Goal: Task Accomplishment & Management: Complete application form

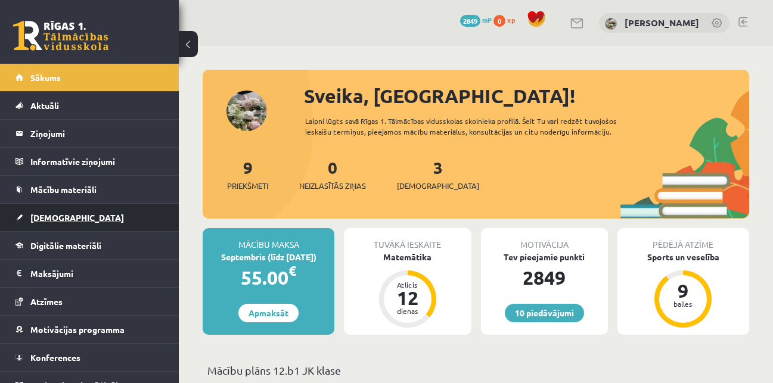
click at [54, 216] on span "[DEMOGRAPHIC_DATA]" at bounding box center [77, 217] width 94 height 11
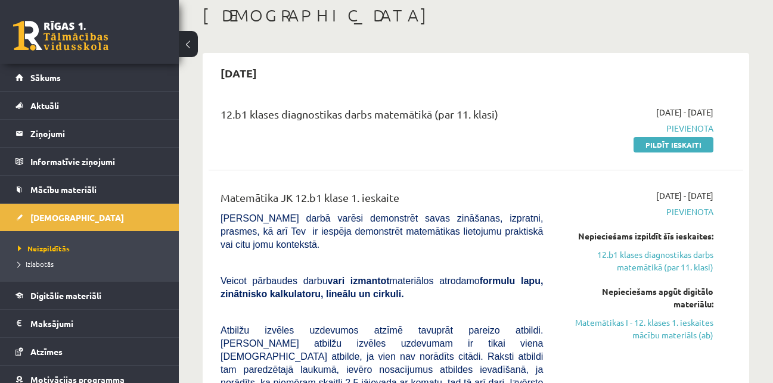
scroll to position [77, 0]
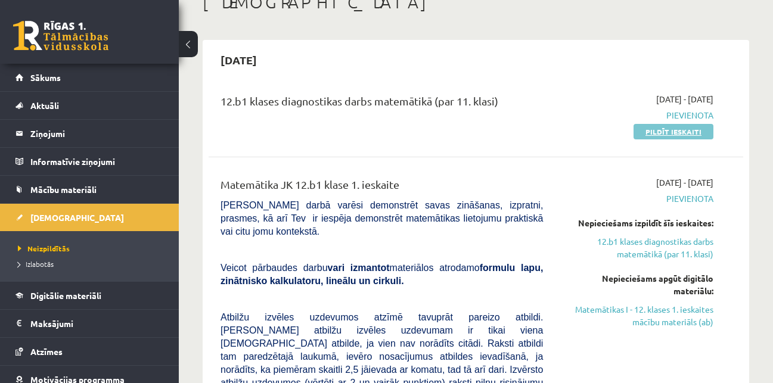
click at [654, 133] on link "Pildīt ieskaiti" at bounding box center [673, 131] width 80 height 15
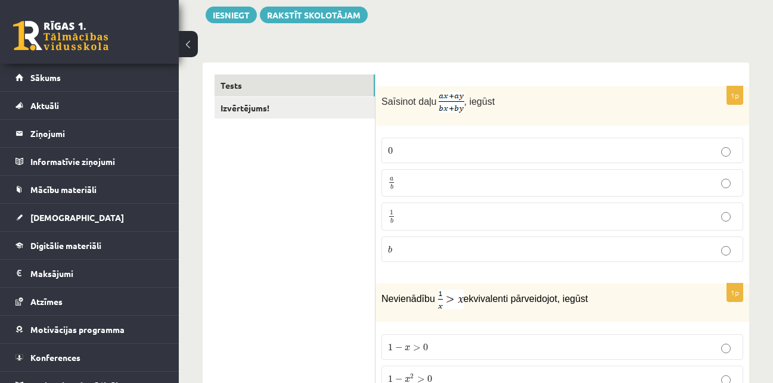
scroll to position [160, 0]
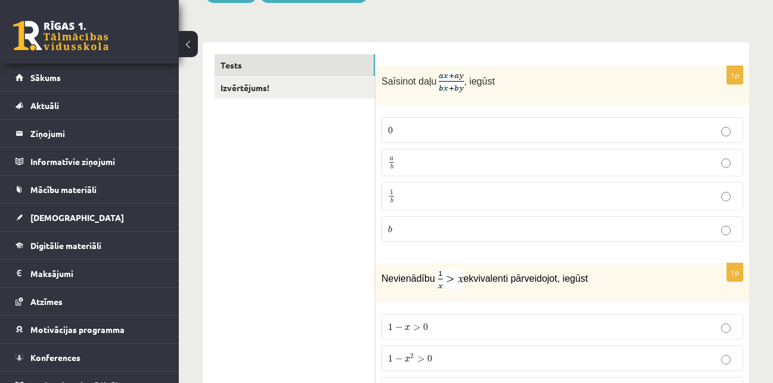
click at [602, 165] on p "a b a b" at bounding box center [562, 163] width 349 height 15
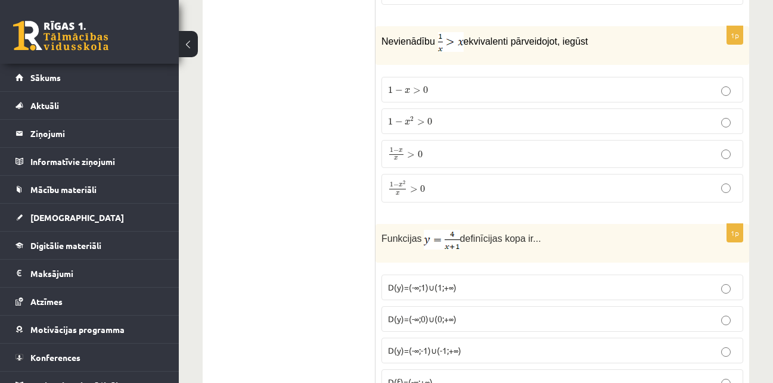
scroll to position [421, 0]
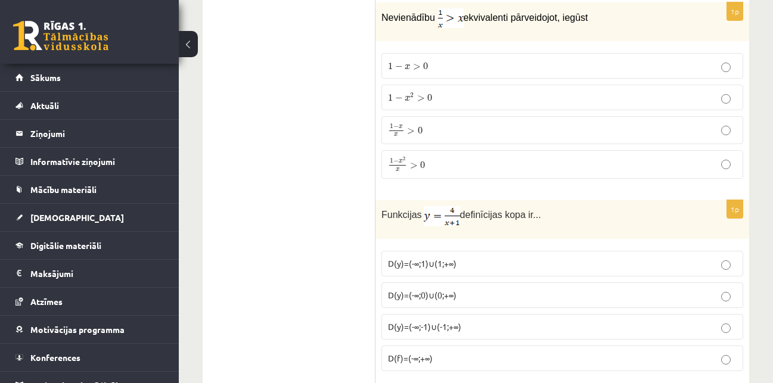
click at [475, 171] on p "1 − x 2 x > 0 1 − x 2 x > 0" at bounding box center [562, 164] width 349 height 15
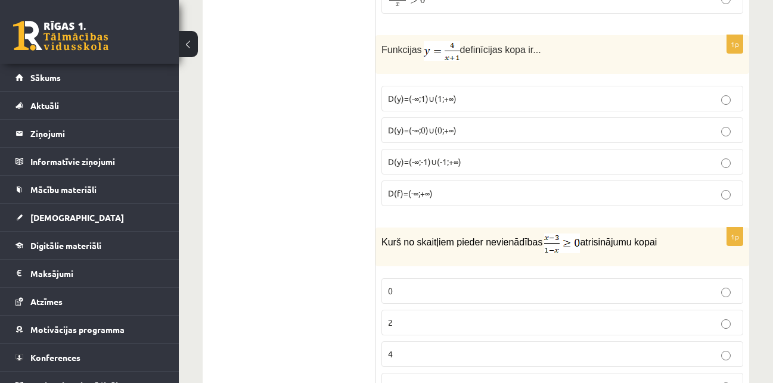
scroll to position [607, 0]
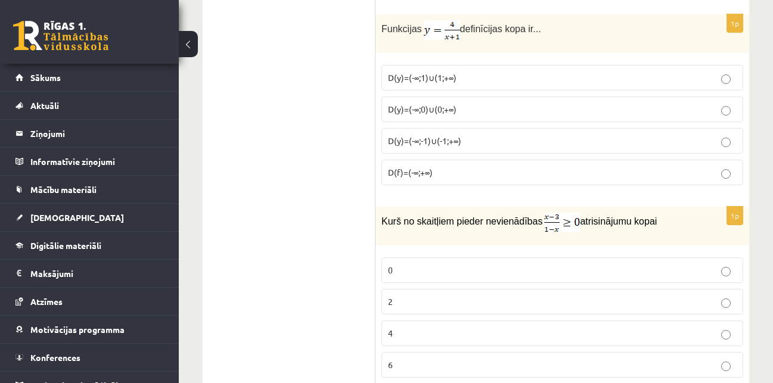
click at [602, 143] on p "D(y)=(-∞;-1)∪(-1;+∞)" at bounding box center [562, 141] width 349 height 13
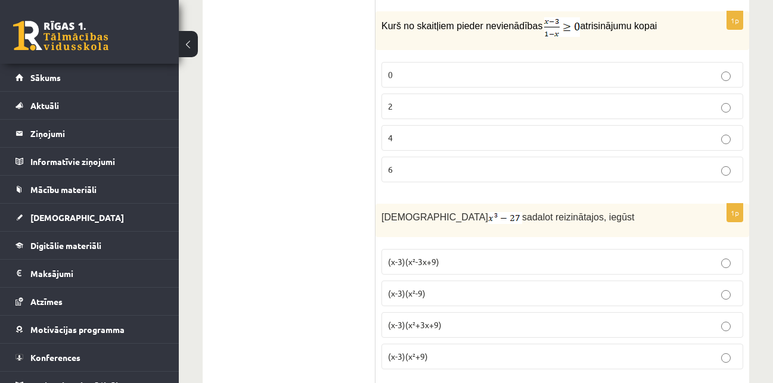
scroll to position [813, 0]
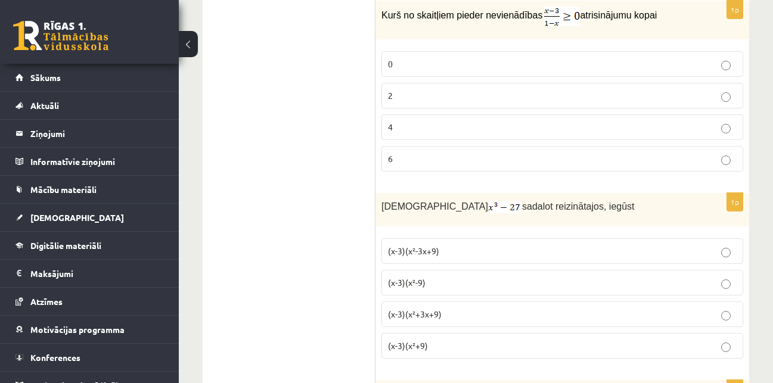
click at [576, 95] on p "2" at bounding box center [562, 95] width 349 height 13
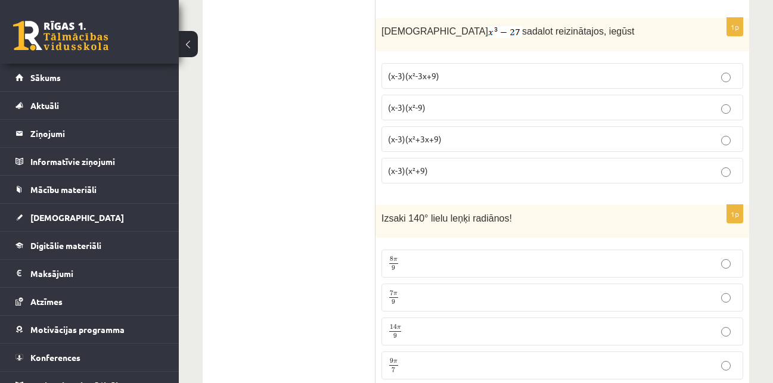
scroll to position [998, 0]
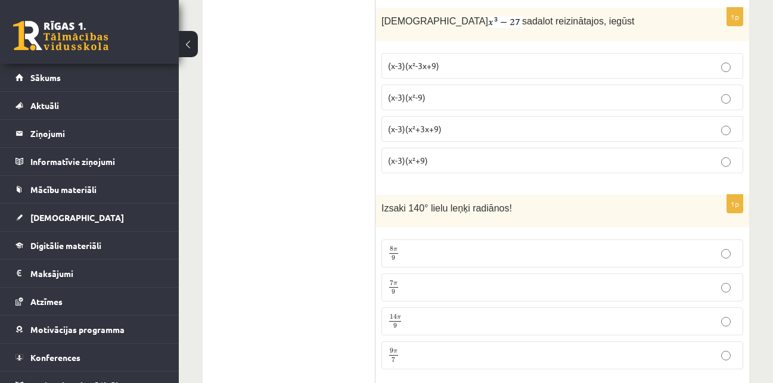
click at [527, 126] on p "(x-3)(x²+3x+9)" at bounding box center [562, 129] width 349 height 13
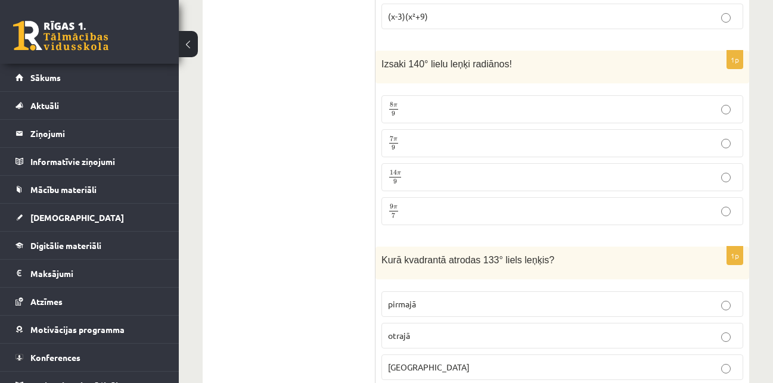
scroll to position [1153, 0]
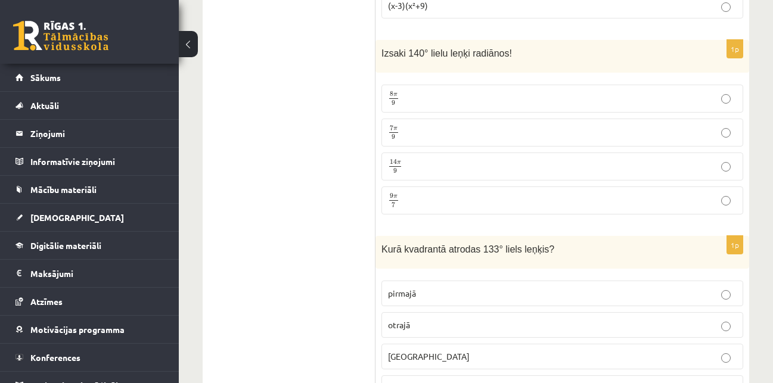
click at [442, 127] on p "7 π 9 7 π 9" at bounding box center [562, 132] width 349 height 15
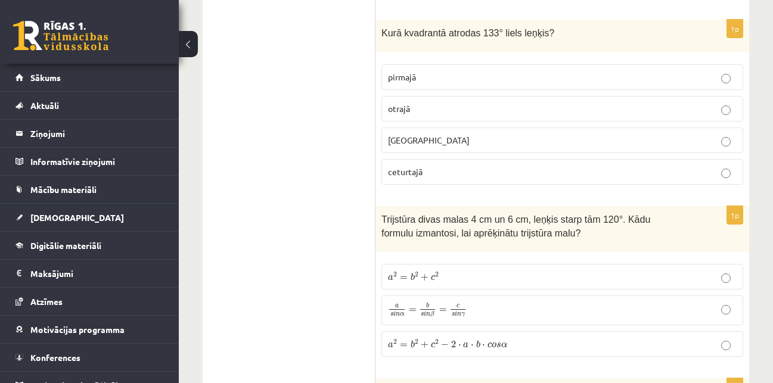
scroll to position [1348, 0]
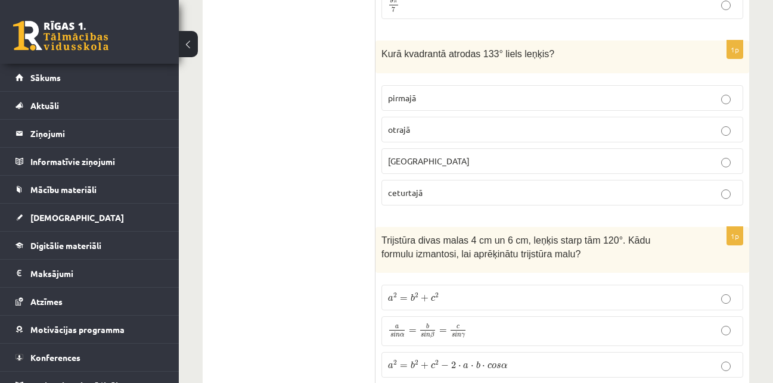
click at [486, 129] on p "otrajā" at bounding box center [562, 129] width 349 height 13
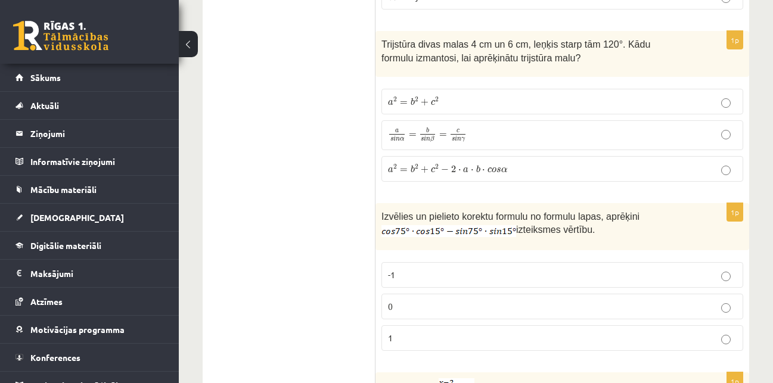
scroll to position [1554, 0]
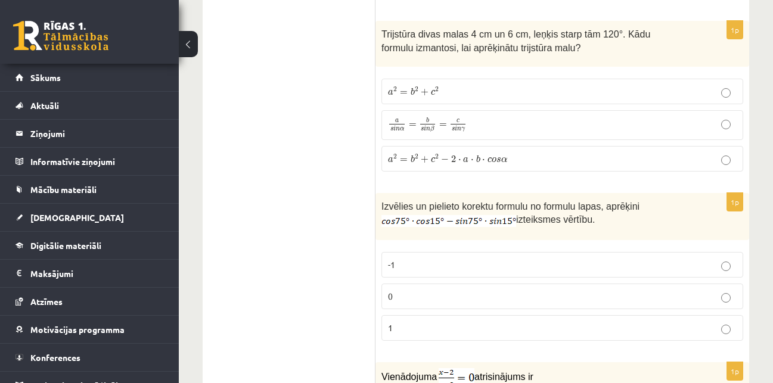
click at [476, 155] on span "b" at bounding box center [478, 159] width 4 height 8
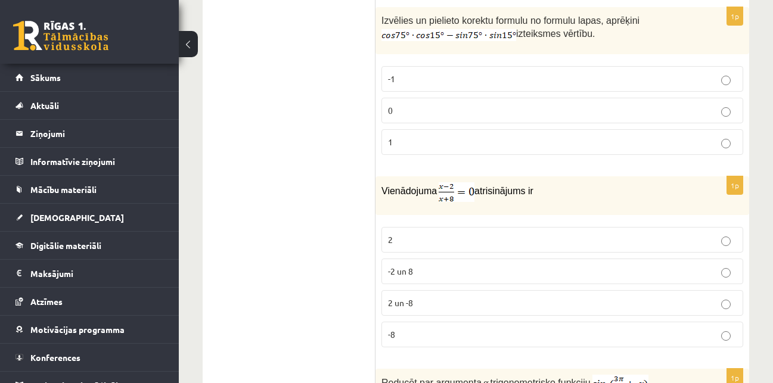
scroll to position [1750, 0]
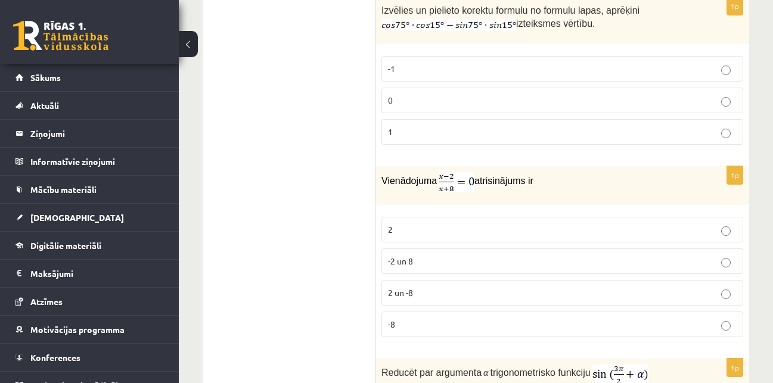
click at [647, 65] on p "-1" at bounding box center [562, 69] width 349 height 13
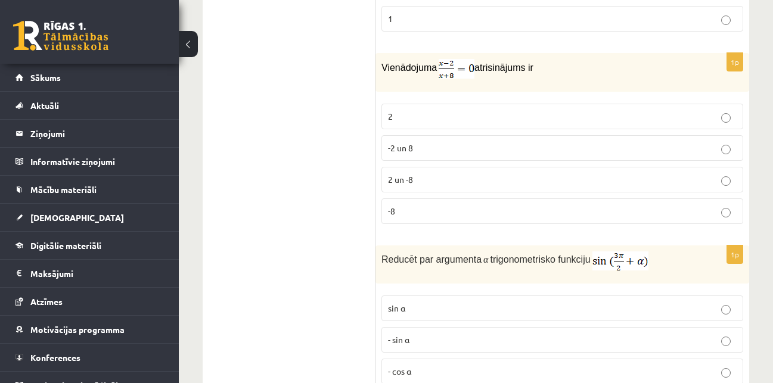
scroll to position [1874, 0]
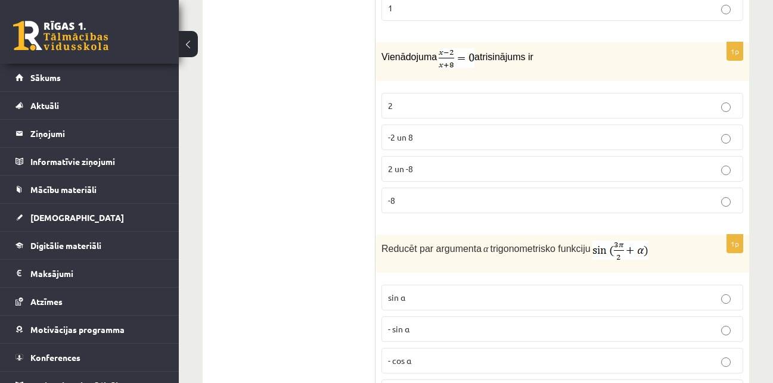
drag, startPoint x: 623, startPoint y: 105, endPoint x: 747, endPoint y: 104, distance: 123.9
click at [747, 104] on div "1p Vienādojuma atrisinājums ir 2 -2 un 8 2 un -8 -8" at bounding box center [562, 132] width 374 height 181
click at [698, 108] on p "2" at bounding box center [562, 105] width 349 height 13
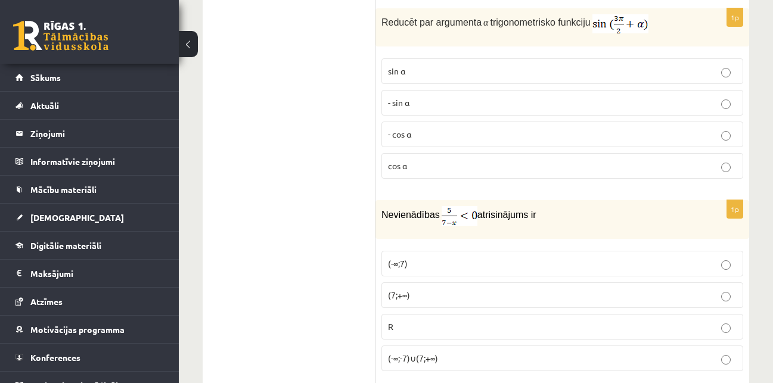
scroll to position [2111, 0]
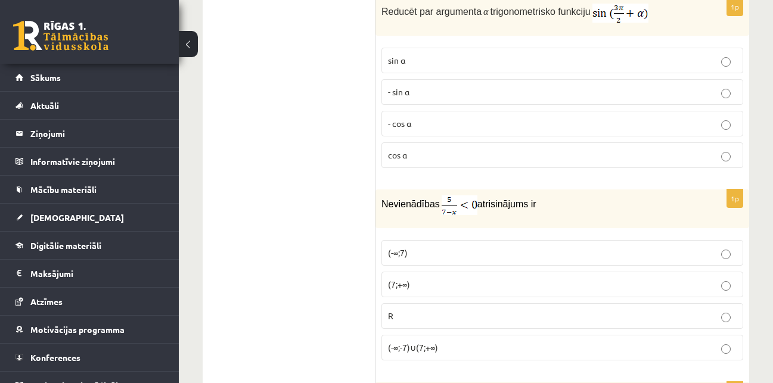
click at [583, 114] on label "- cos ⁡α" at bounding box center [562, 124] width 362 height 26
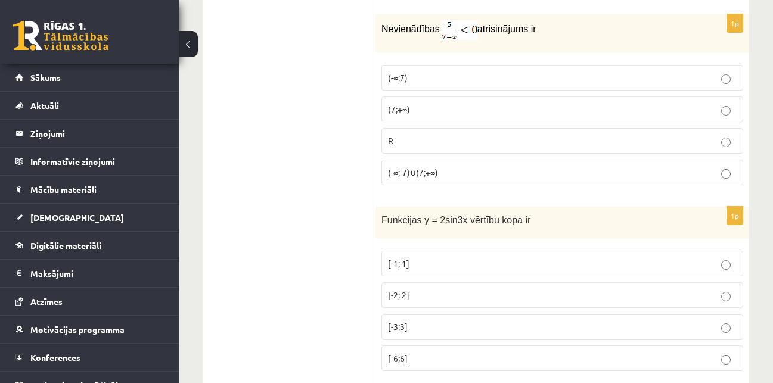
scroll to position [2297, 0]
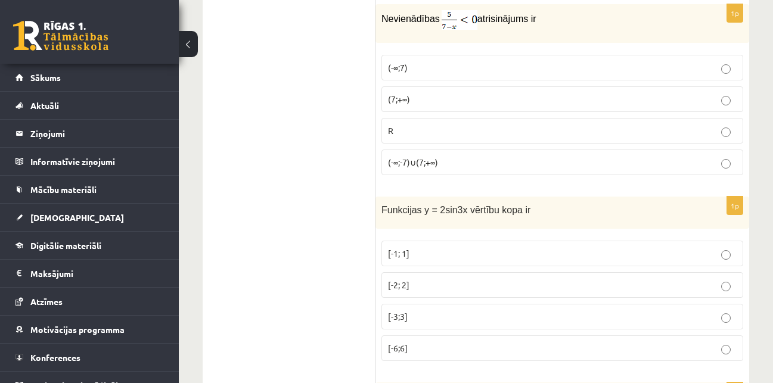
click at [487, 96] on p "(7;+∞)" at bounding box center [562, 99] width 349 height 13
click at [611, 64] on p "(-∞;7)" at bounding box center [562, 67] width 349 height 13
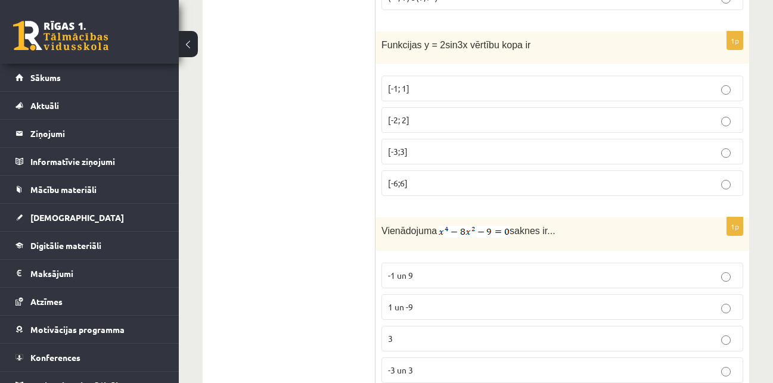
scroll to position [2472, 0]
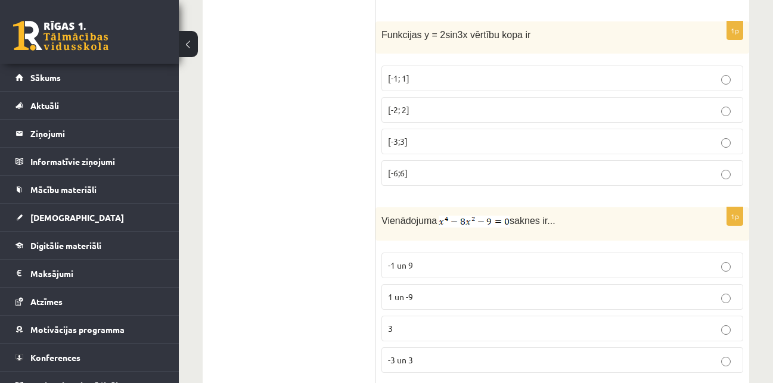
click at [516, 97] on label "[-2; 2]" at bounding box center [562, 110] width 362 height 26
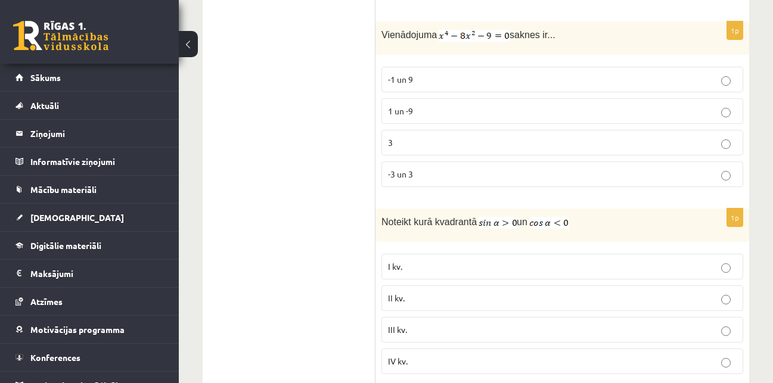
scroll to position [2668, 0]
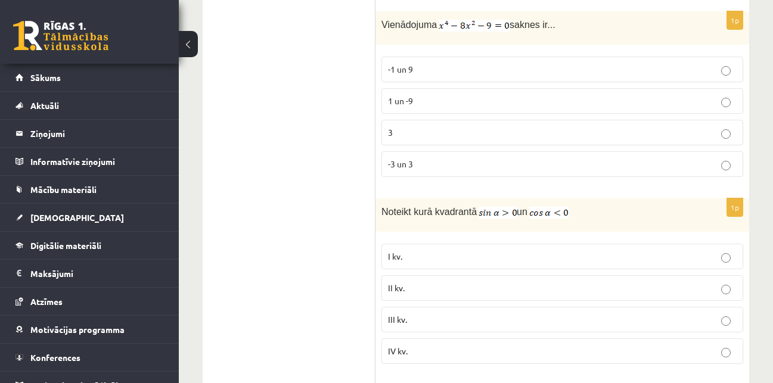
click at [495, 162] on p "-3 un 3" at bounding box center [562, 164] width 349 height 13
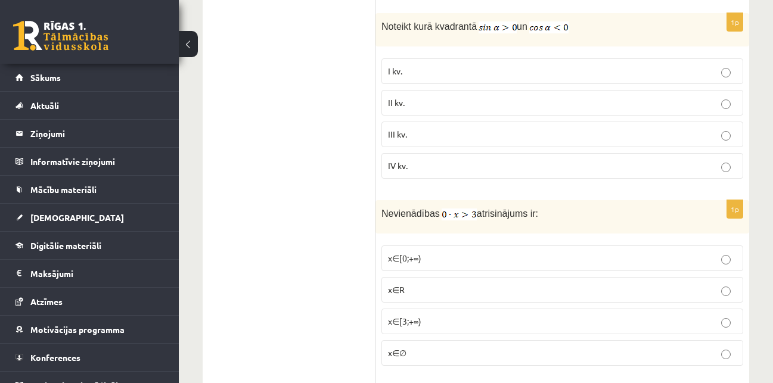
scroll to position [2874, 0]
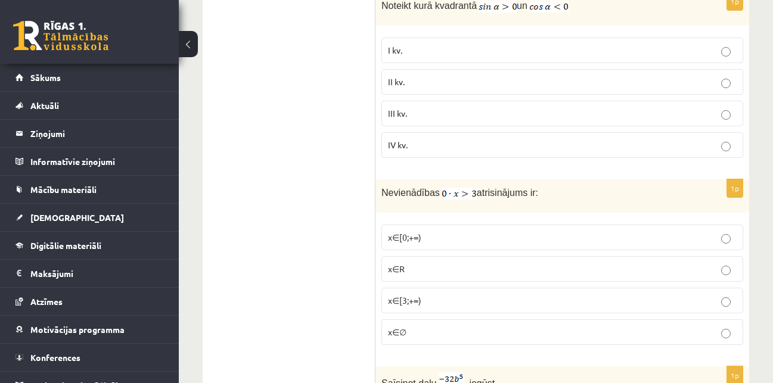
click at [553, 82] on p "II kv." at bounding box center [562, 82] width 349 height 13
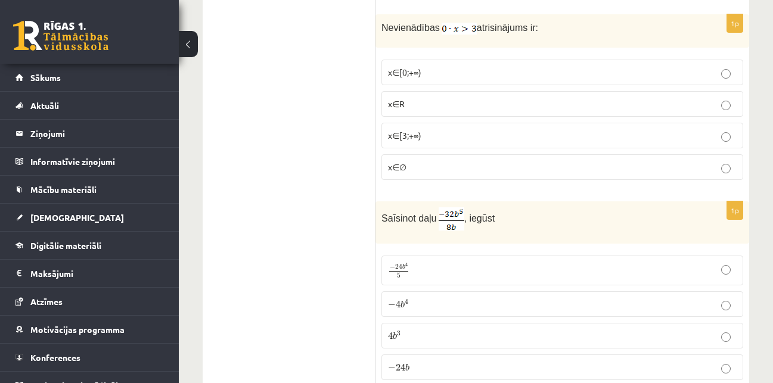
scroll to position [3049, 0]
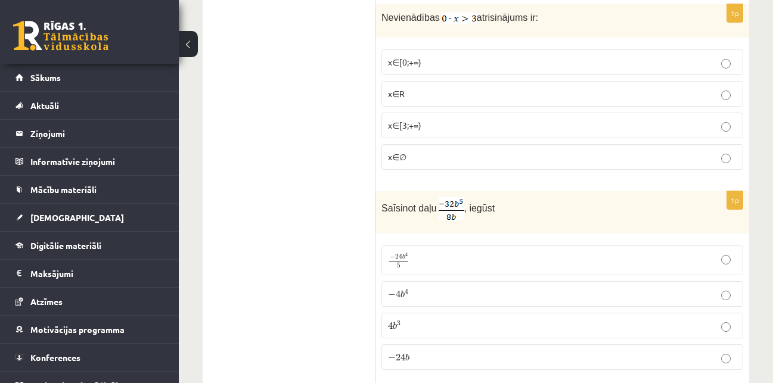
click at [434, 146] on label "x∈∅" at bounding box center [562, 157] width 362 height 26
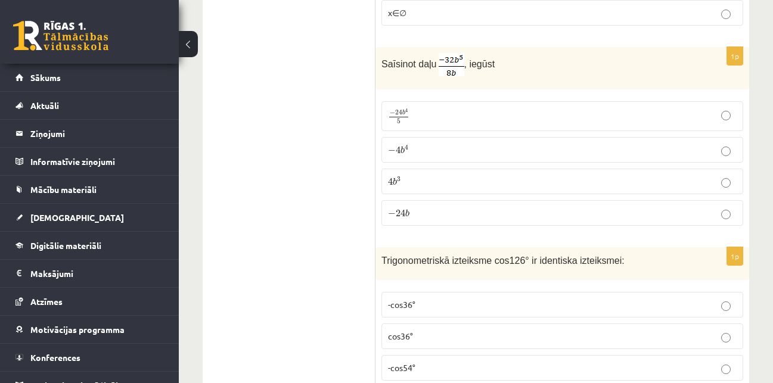
scroll to position [3204, 0]
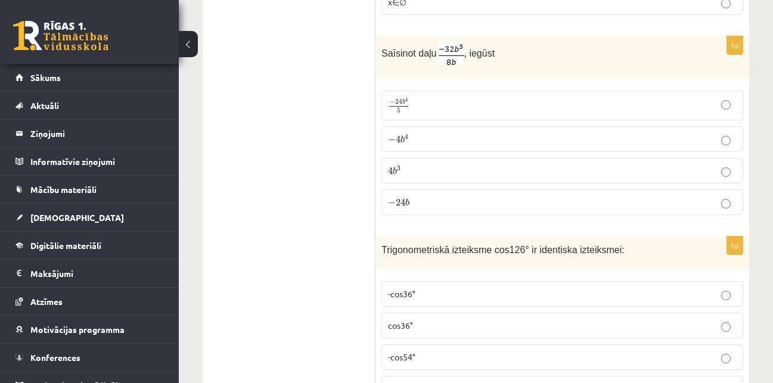
click at [422, 144] on p "− 4 b 4 − 4 b 4" at bounding box center [562, 139] width 349 height 13
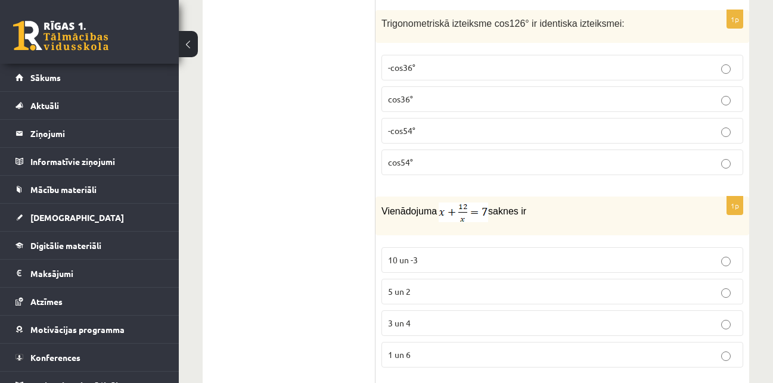
scroll to position [3441, 0]
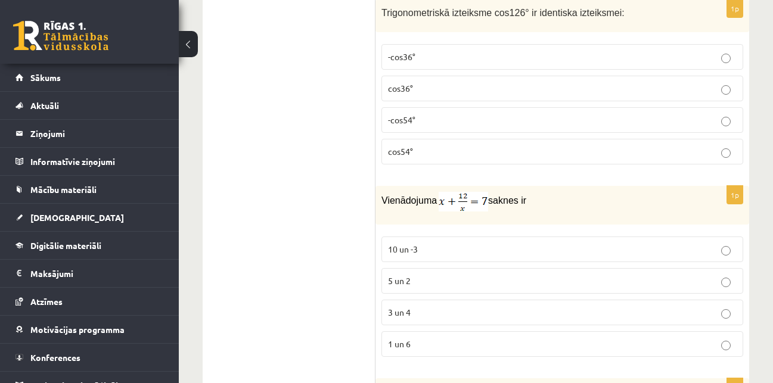
click at [492, 145] on p "cos54°" at bounding box center [562, 151] width 349 height 13
click at [487, 117] on p "-cos54°" at bounding box center [562, 120] width 349 height 13
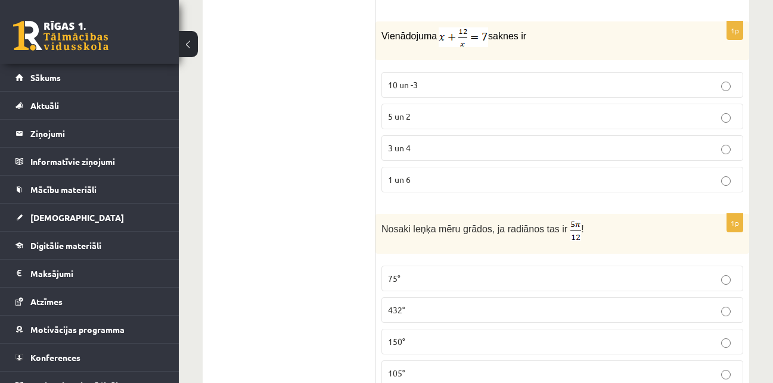
scroll to position [3616, 0]
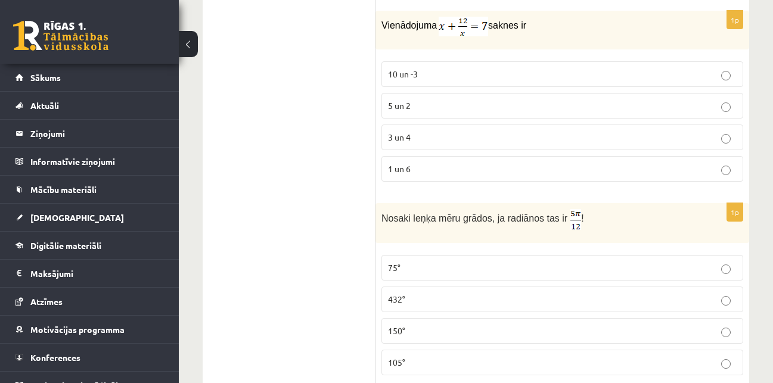
click at [458, 102] on p "5 un 2" at bounding box center [562, 105] width 349 height 13
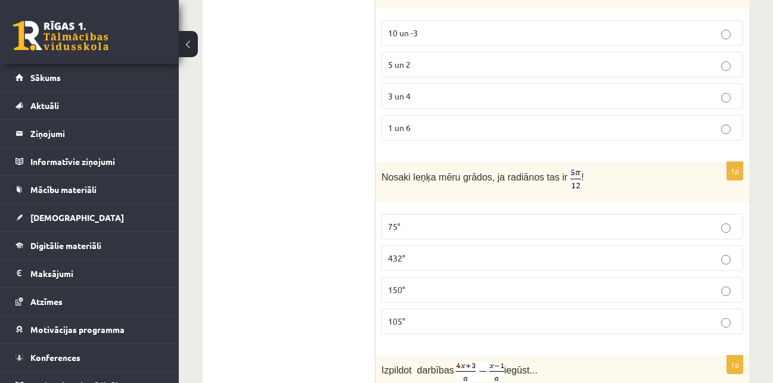
scroll to position [3792, 0]
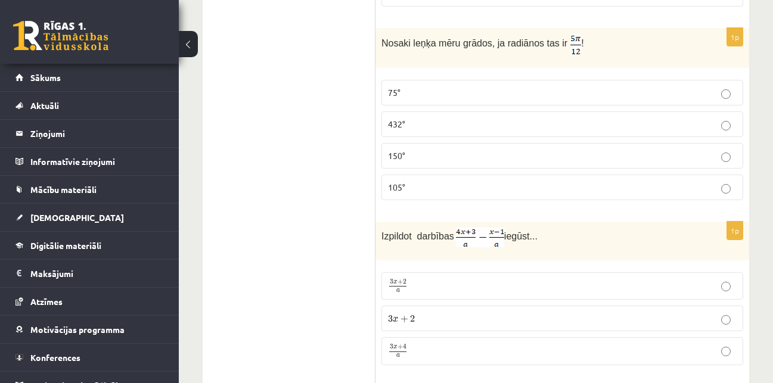
click at [641, 92] on p "75°" at bounding box center [562, 92] width 349 height 13
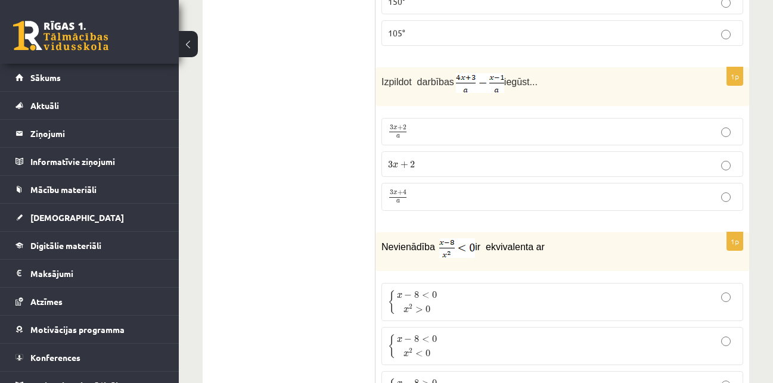
scroll to position [3957, 0]
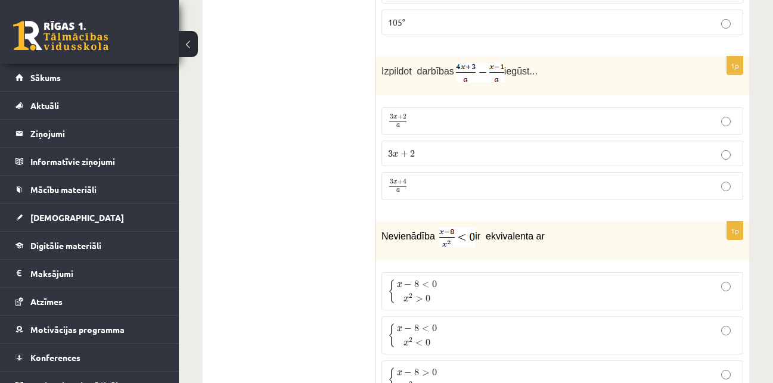
click at [525, 184] on p "3 x + 4 a 3 x + 4 a" at bounding box center [562, 186] width 349 height 15
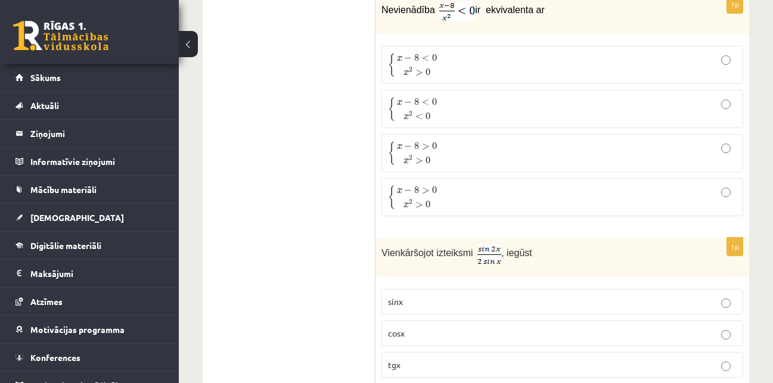
scroll to position [4187, 0]
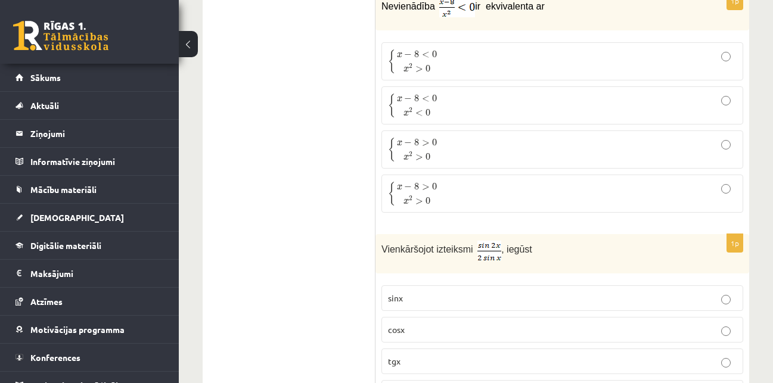
click at [557, 110] on p "{ x − 8 < 0 x 2 < 0 { x − 8 < 0 x 2 < 0" at bounding box center [562, 105] width 349 height 25
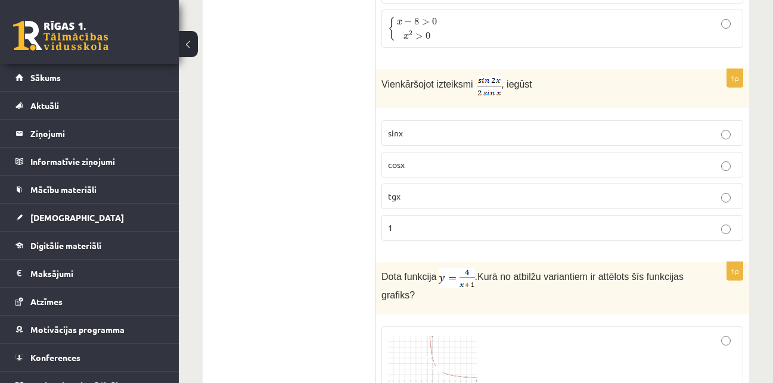
scroll to position [4362, 0]
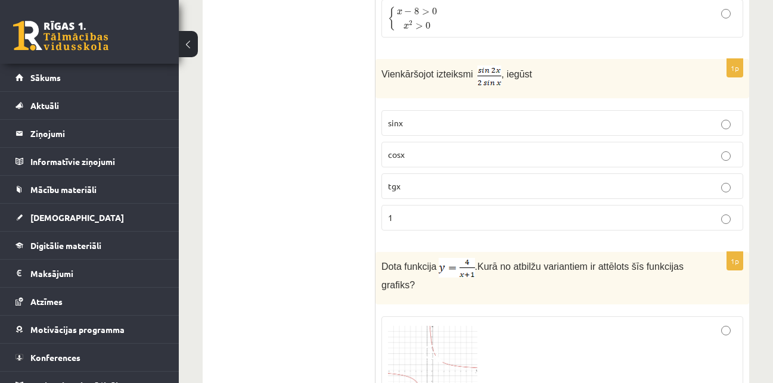
click at [621, 158] on p "cosx" at bounding box center [562, 154] width 349 height 13
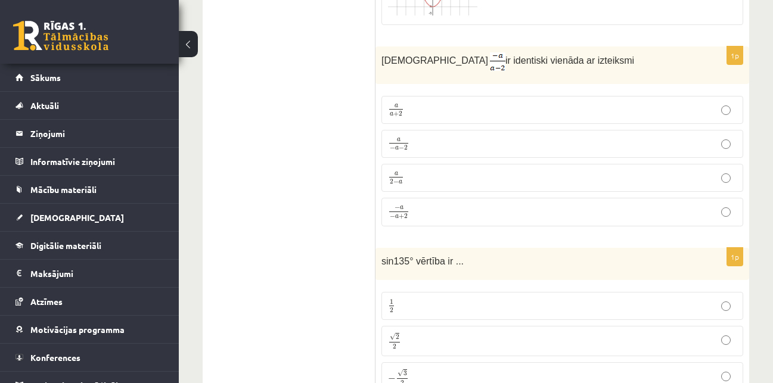
scroll to position [5547, 0]
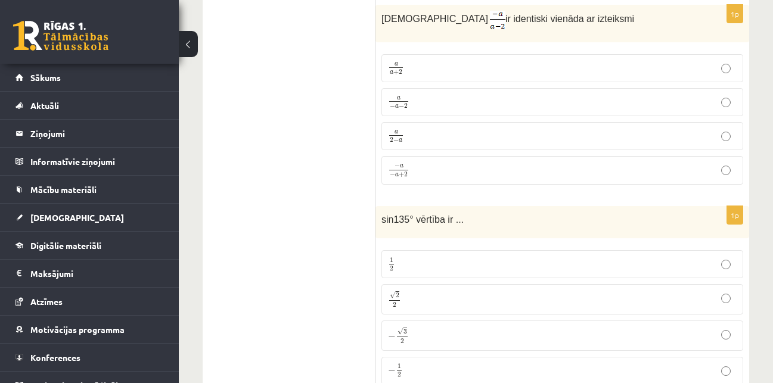
click at [530, 135] on p "a 2 − a a 2 − a" at bounding box center [562, 136] width 349 height 15
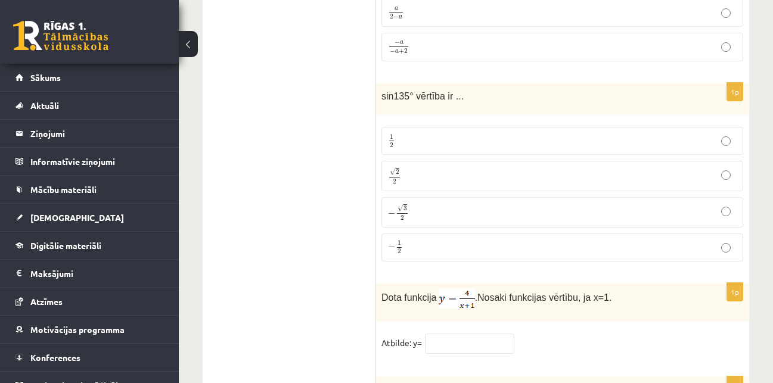
scroll to position [5681, 0]
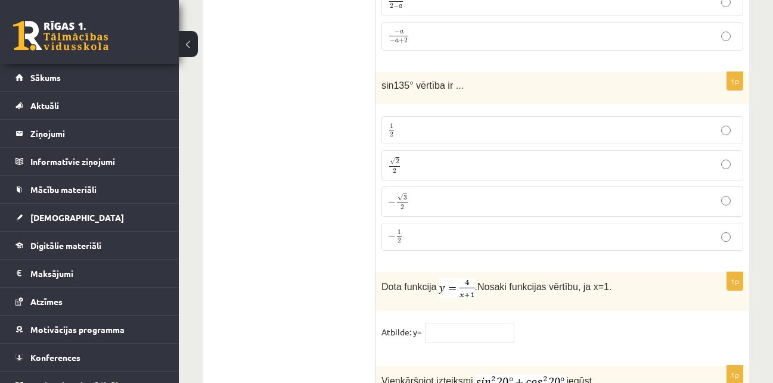
click at [638, 157] on p "√ 2 2 2 2" at bounding box center [562, 165] width 349 height 17
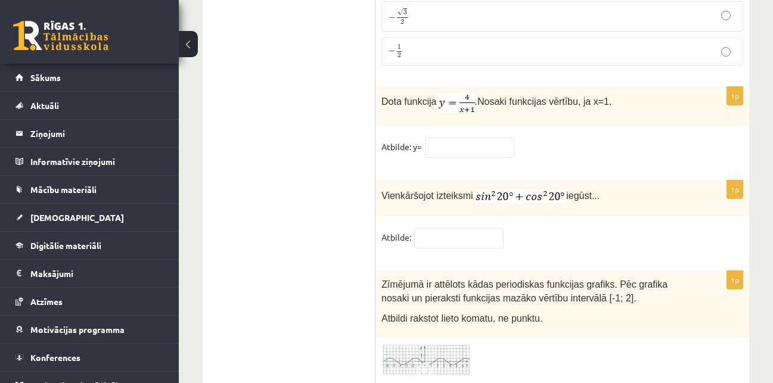
scroll to position [5938, 0]
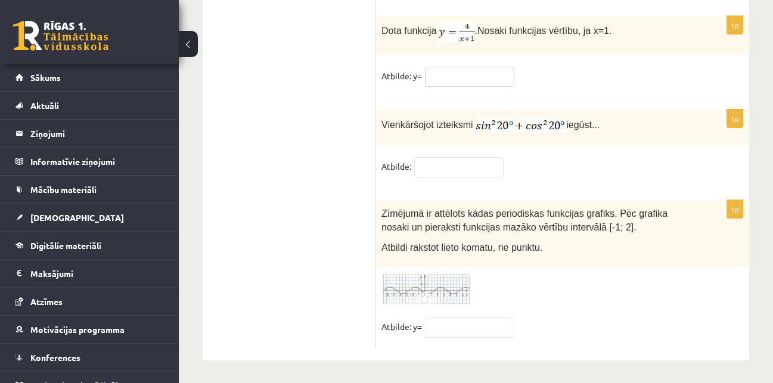
click at [454, 71] on input "text" at bounding box center [469, 77] width 89 height 20
type input "*"
click at [447, 162] on input "text" at bounding box center [458, 167] width 89 height 20
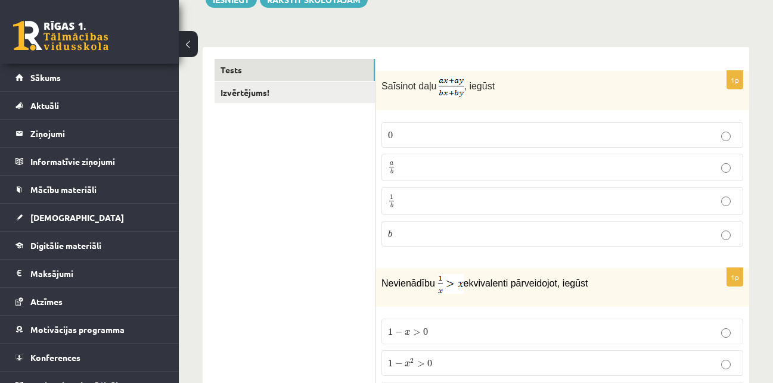
scroll to position [0, 0]
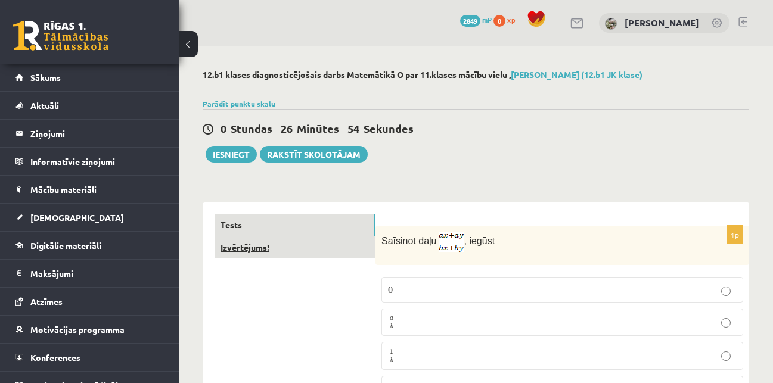
type input "****"
click at [251, 251] on link "Izvērtējums!" at bounding box center [294, 248] width 160 height 22
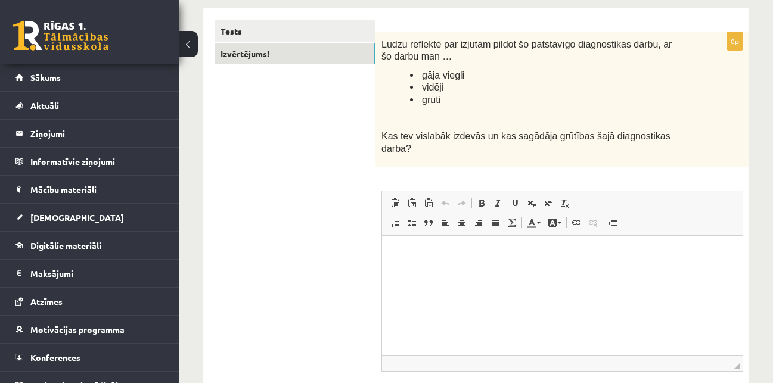
scroll to position [195, 0]
click at [441, 271] on html at bounding box center [562, 253] width 360 height 36
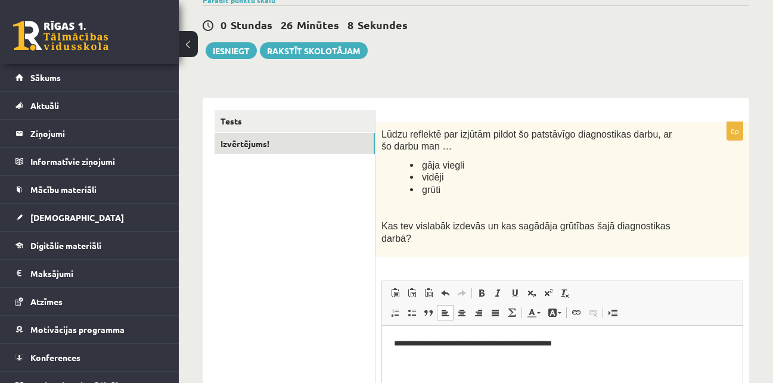
scroll to position [28, 0]
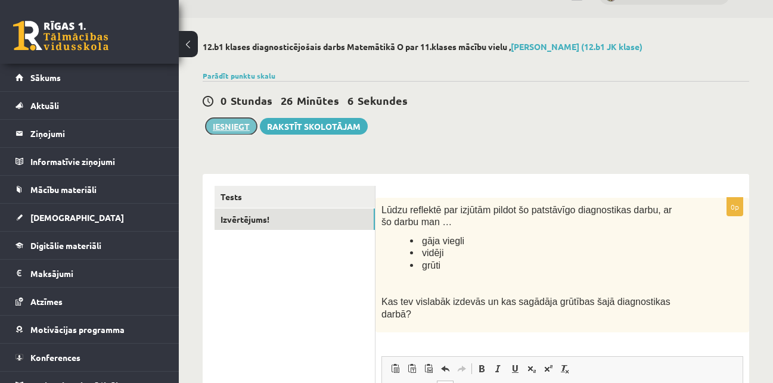
click at [235, 125] on button "Iesniegt" at bounding box center [231, 126] width 51 height 17
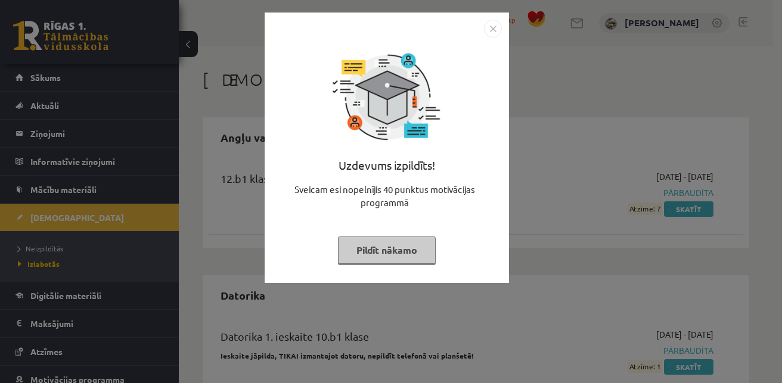
click at [494, 27] on img "Close" at bounding box center [493, 29] width 18 height 18
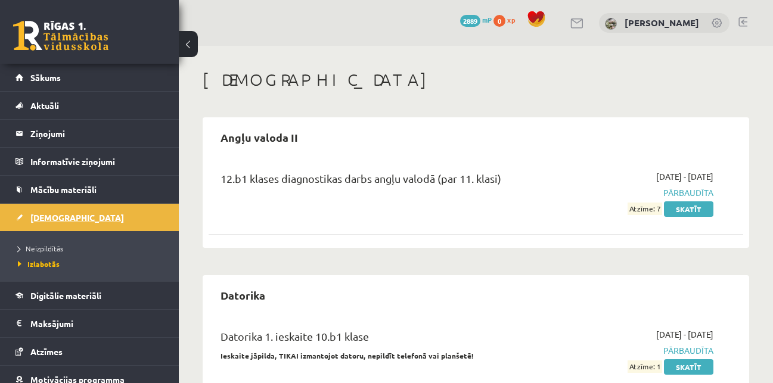
click at [102, 219] on link "[DEMOGRAPHIC_DATA]" at bounding box center [89, 217] width 148 height 27
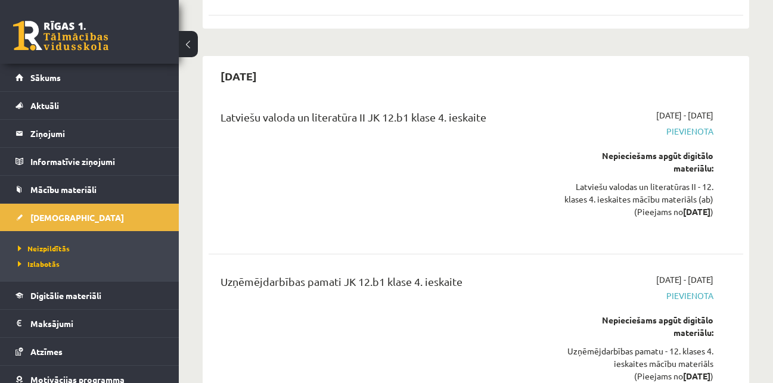
scroll to position [7454, 0]
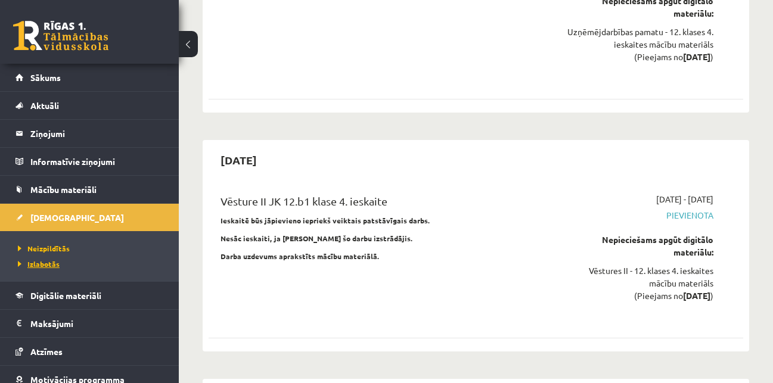
click at [73, 266] on link "Izlabotās" at bounding box center [92, 264] width 149 height 11
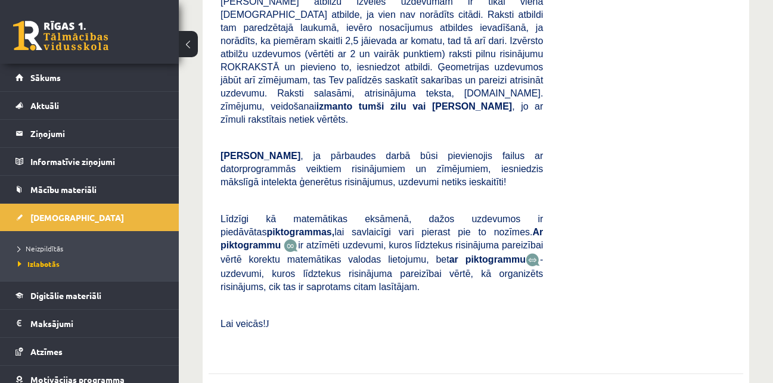
scroll to position [6616, 0]
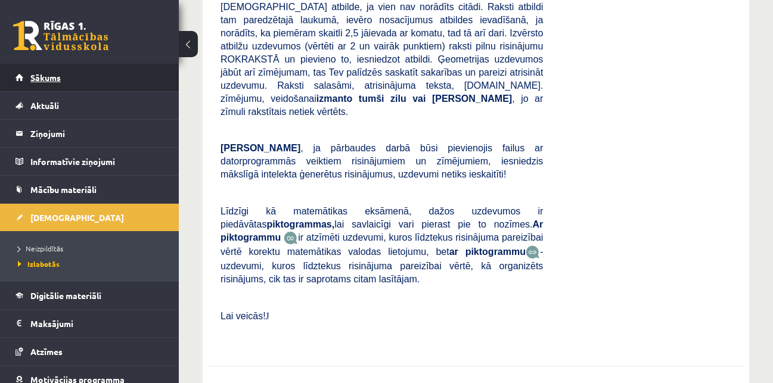
click at [121, 79] on link "Sākums" at bounding box center [89, 77] width 148 height 27
